Goal: Navigation & Orientation: Find specific page/section

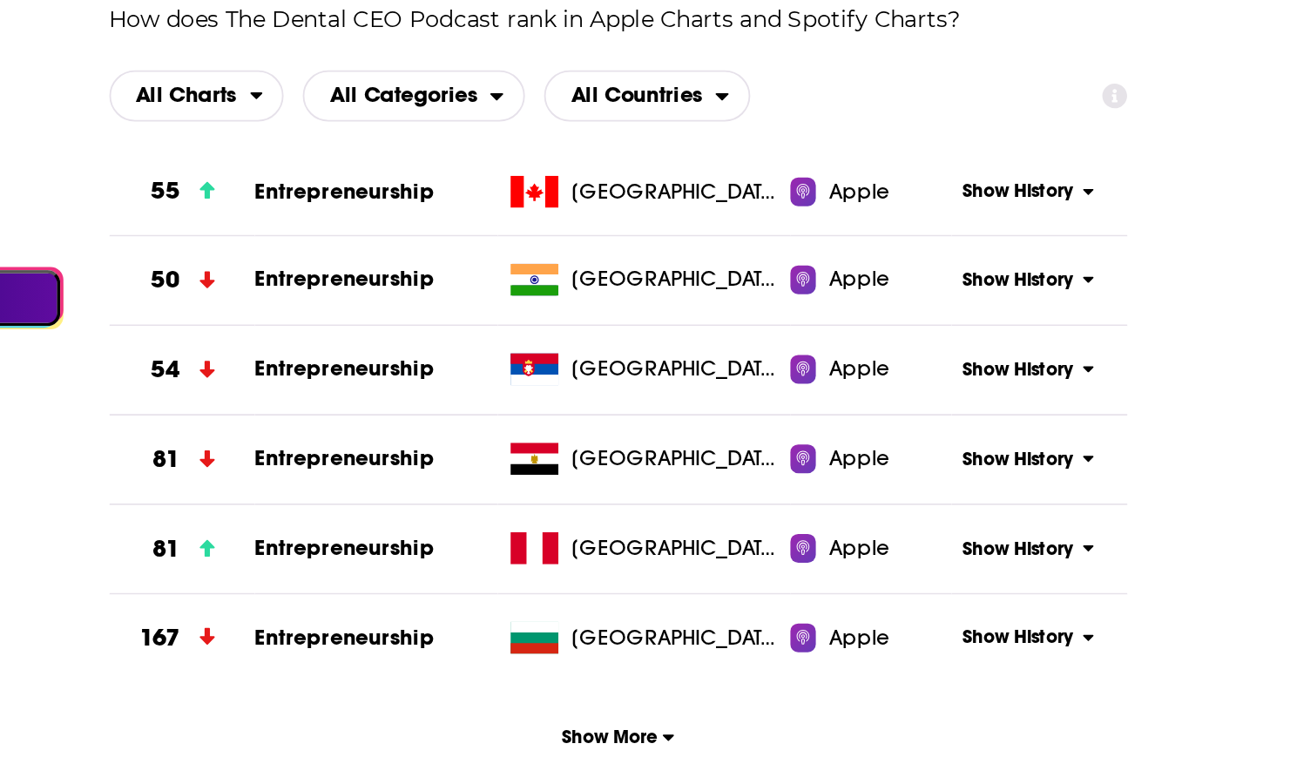
scroll to position [2123, 0]
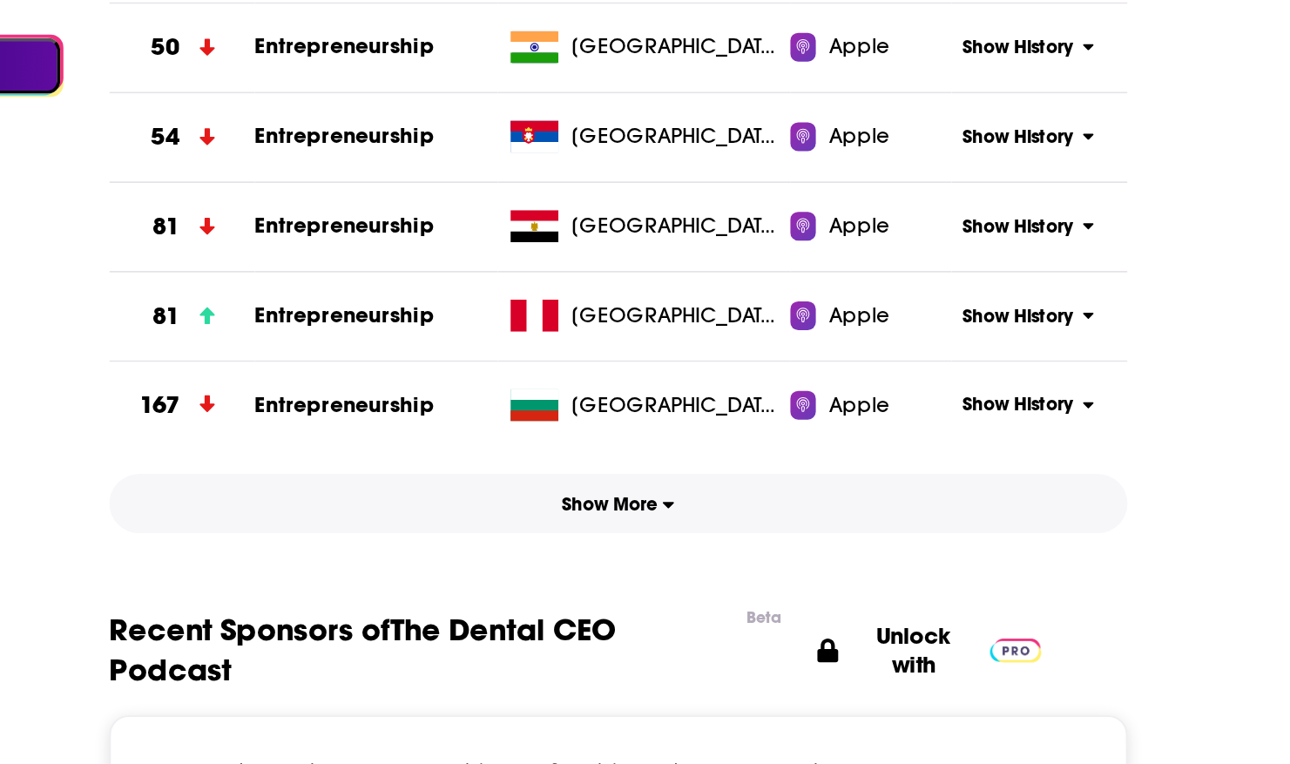
click at [599, 606] on span "Show More" at bounding box center [570, 600] width 62 height 12
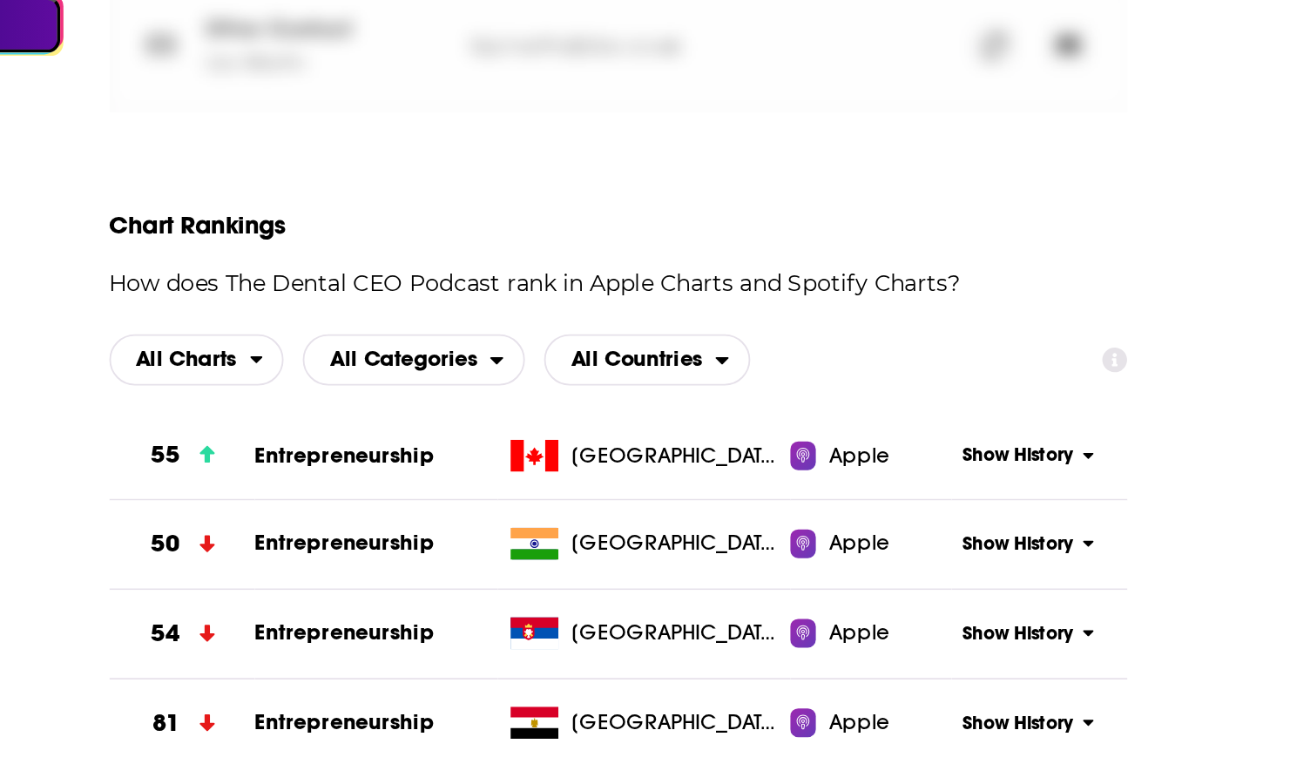
scroll to position [1806, 0]
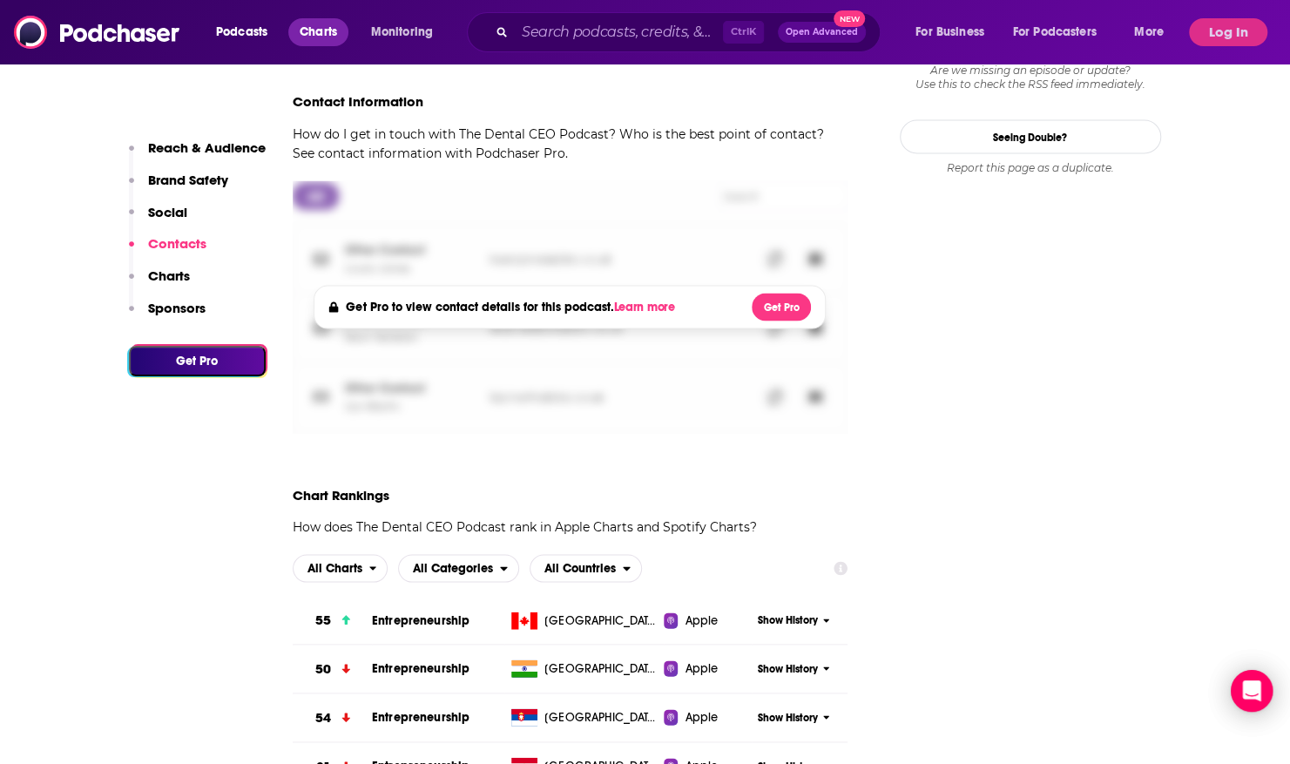
click at [312, 34] on span "Charts" at bounding box center [318, 32] width 37 height 24
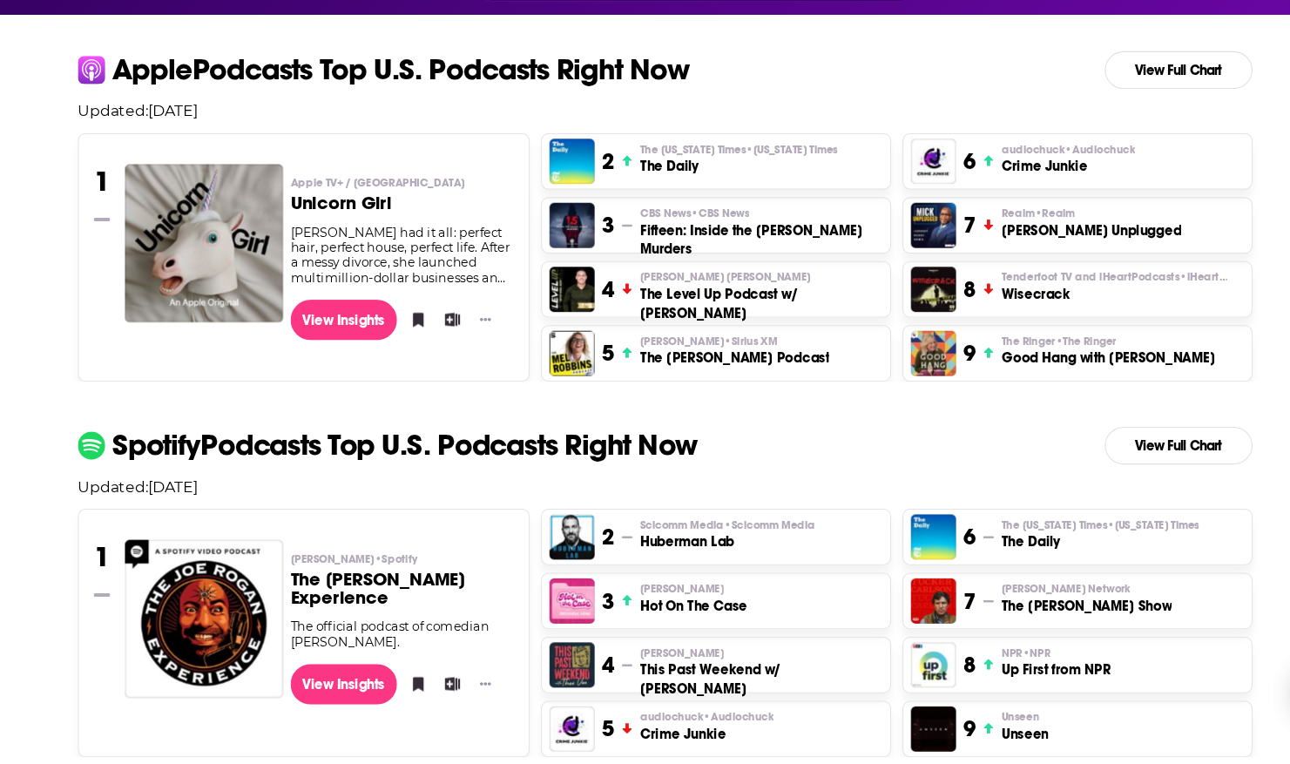
scroll to position [386, 0]
